Goal: Navigation & Orientation: Understand site structure

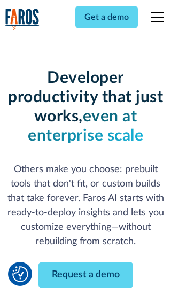
scroll to position [128, 0]
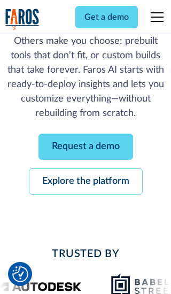
click at [86, 147] on link "Request a demo" at bounding box center [86, 147] width 95 height 26
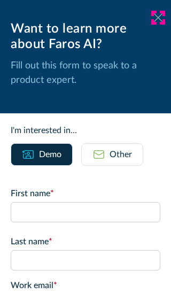
click at [158, 18] on icon at bounding box center [158, 17] width 9 height 8
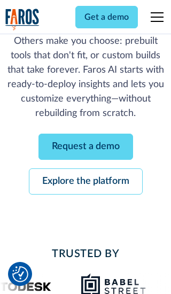
scroll to position [163, 0]
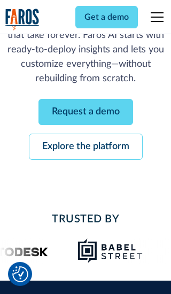
click at [86, 147] on link "Explore the platform" at bounding box center [86, 147] width 114 height 26
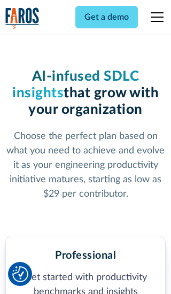
scroll to position [1658, 0]
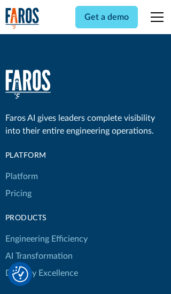
click at [21, 168] on link "Platform" at bounding box center [21, 176] width 33 height 17
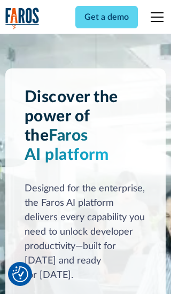
scroll to position [8380, 0]
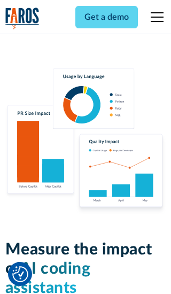
scroll to position [6614, 0]
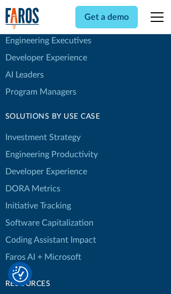
click at [32, 180] on link "DORA Metrics" at bounding box center [32, 188] width 55 height 17
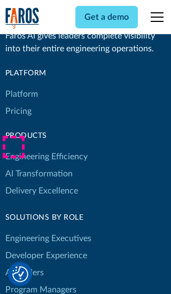
scroll to position [4684, 0]
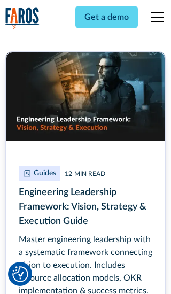
scroll to position [4826, 0]
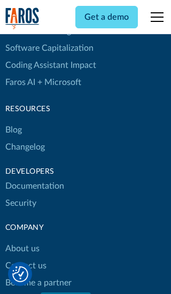
click at [25, 147] on link "Changelog" at bounding box center [25, 147] width 40 height 17
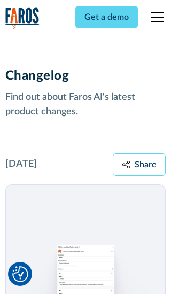
scroll to position [12922, 0]
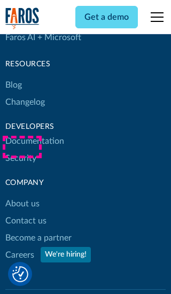
click at [22, 195] on link "About us" at bounding box center [22, 203] width 34 height 17
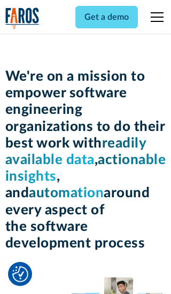
scroll to position [3689, 0]
